Goal: Transaction & Acquisition: Purchase product/service

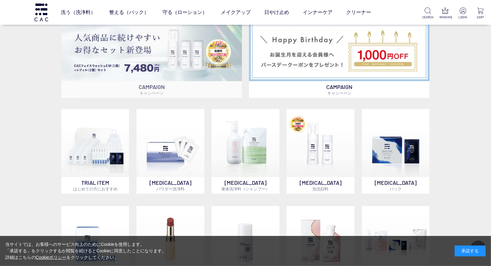
scroll to position [379, 0]
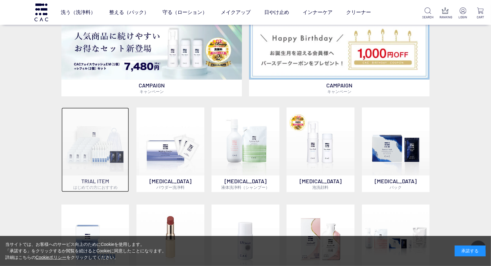
click at [119, 144] on img at bounding box center [95, 142] width 68 height 68
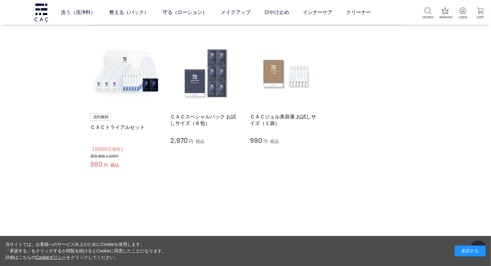
scroll to position [69, 0]
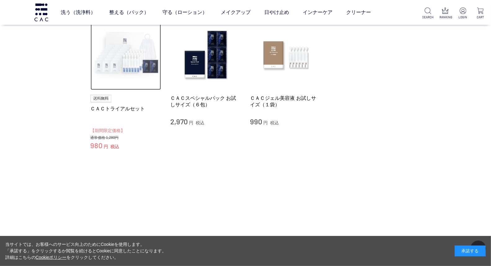
click at [149, 72] on img at bounding box center [126, 55] width 71 height 71
